Goal: Check status: Check status

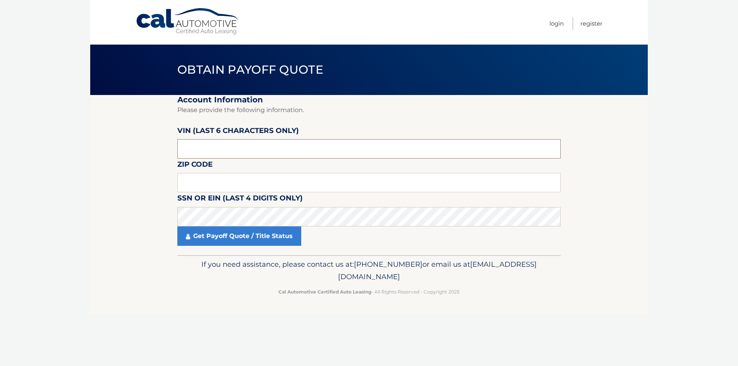
click at [208, 151] on input "text" at bounding box center [369, 148] width 384 height 19
type input "213720"
click at [228, 185] on input "text" at bounding box center [369, 182] width 384 height 19
type input "07027"
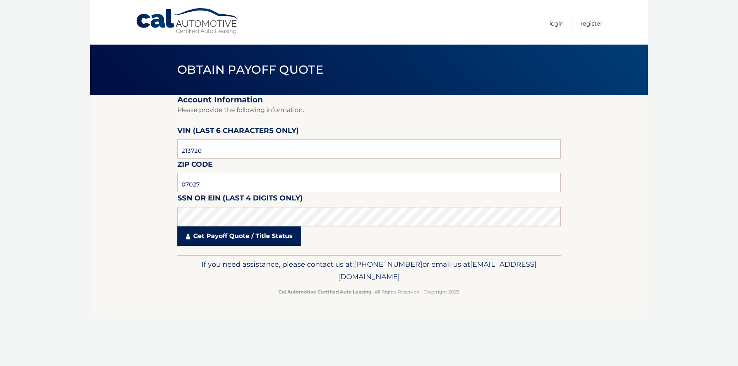
click at [217, 234] on link "Get Payoff Quote / Title Status" at bounding box center [239, 235] width 124 height 19
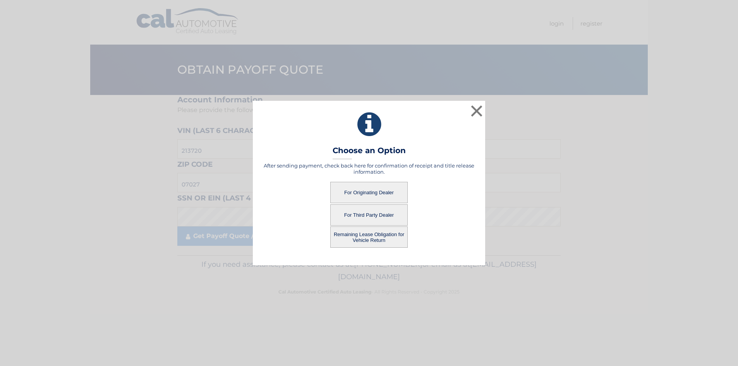
click at [377, 192] on button "For Originating Dealer" at bounding box center [368, 192] width 77 height 21
click at [369, 194] on button "For Originating Dealer" at bounding box center [368, 192] width 77 height 21
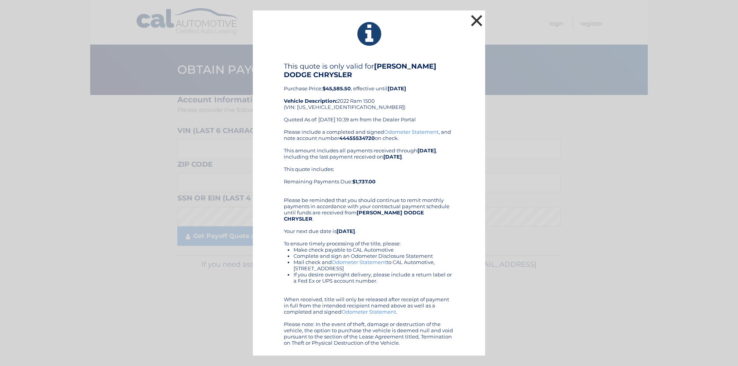
click at [479, 20] on button "×" at bounding box center [476, 20] width 15 height 15
